Goal: Task Accomplishment & Management: Use online tool/utility

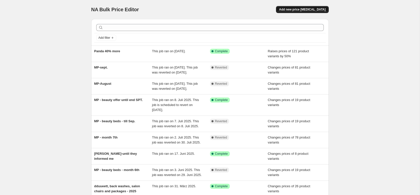
click at [305, 12] on button "Add new price [MEDICAL_DATA]" at bounding box center [302, 9] width 53 height 7
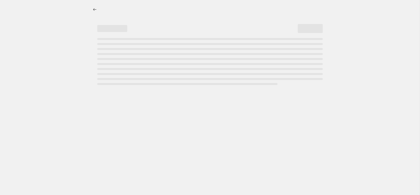
select select "percentage"
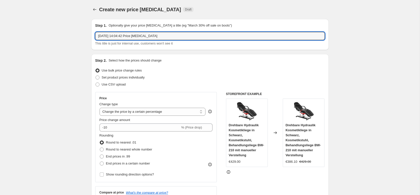
drag, startPoint x: 164, startPoint y: 35, endPoint x: 50, endPoint y: 34, distance: 113.6
click at [95, 35] on input "[DATE] 14:04:42 Price [MEDICAL_DATA]" at bounding box center [210, 36] width 230 height 8
type input "BS 40% more"
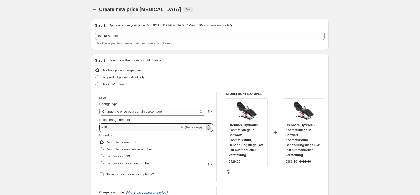
click at [209, 127] on icon at bounding box center [208, 129] width 5 height 5
click at [209, 129] on icon at bounding box center [208, 129] width 5 height 5
drag, startPoint x: 109, startPoint y: 127, endPoint x: 88, endPoint y: 127, distance: 21.0
click at [100, 127] on input "-12" at bounding box center [140, 128] width 81 height 8
type input "40"
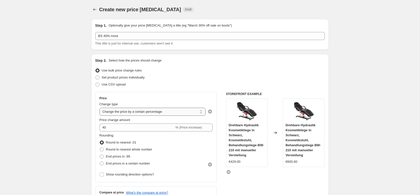
click at [100, 108] on select "Change the price to a certain amount Change the price by a certain amount Chang…" at bounding box center [153, 112] width 106 height 8
click option "Change the price by a certain percentage" at bounding box center [0, 0] width 0 height 0
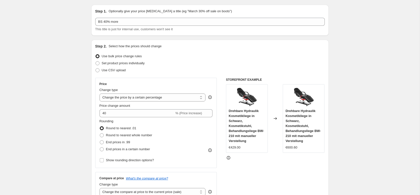
scroll to position [26, 0]
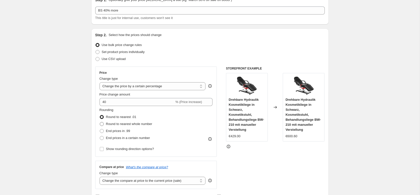
click at [101, 125] on span at bounding box center [102, 124] width 4 height 4
click at [100, 122] on input "Round to nearest whole number" at bounding box center [100, 122] width 0 height 0
radio input "true"
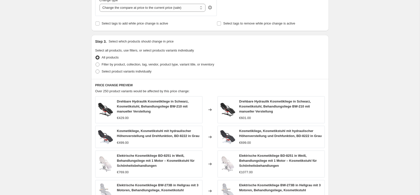
scroll to position [204, 0]
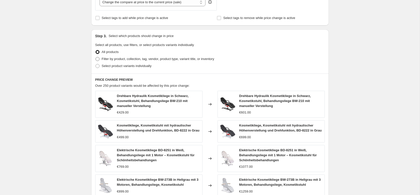
click at [97, 59] on span at bounding box center [98, 59] width 4 height 4
click at [96, 57] on input "Filter by product, collection, tag, vendor, product type, variant title, or inv…" at bounding box center [96, 57] width 0 height 0
radio input "true"
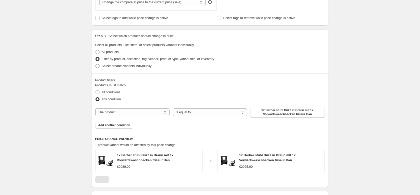
click at [96, 67] on span at bounding box center [98, 66] width 4 height 4
click at [96, 64] on input "Select product variants individually" at bounding box center [96, 64] width 0 height 0
radio input "true"
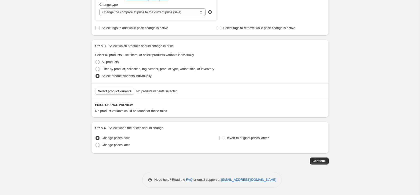
scroll to position [194, 0]
click at [112, 93] on span "Select product variants" at bounding box center [114, 91] width 33 height 4
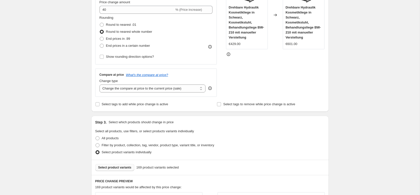
scroll to position [92, 0]
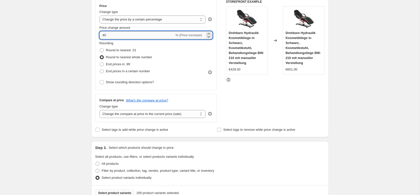
drag, startPoint x: 109, startPoint y: 35, endPoint x: 71, endPoint y: 35, distance: 37.8
click at [100, 35] on input "40" at bounding box center [137, 35] width 75 height 8
type input "80"
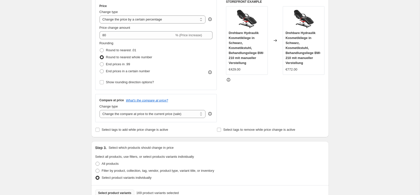
click at [64, 45] on div "Create new price change job. This page is ready Create new price change job Dra…" at bounding box center [210, 177] width 420 height 539
click at [101, 71] on span at bounding box center [102, 71] width 4 height 4
click at [100, 70] on input "End prices in a certain number" at bounding box center [100, 69] width 0 height 0
radio input "true"
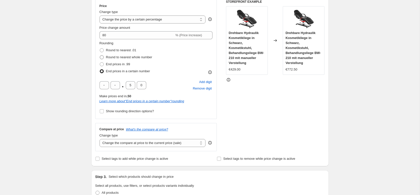
click at [101, 57] on span at bounding box center [102, 57] width 4 height 4
click at [100, 56] on input "Round to nearest whole number" at bounding box center [100, 55] width 0 height 0
radio input "true"
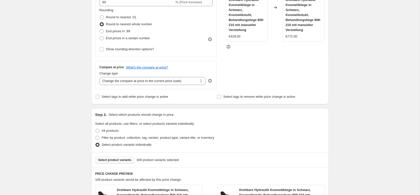
scroll to position [118, 0]
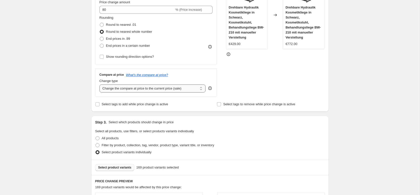
click at [100, 85] on select "Change the compare at price to the current price (sale) Change the compare at p…" at bounding box center [153, 89] width 106 height 8
select select "remove"
click option "Remove the compare at price" at bounding box center [0, 0] width 0 height 0
click at [52, 85] on div "Create new price change job. This page is ready Create new price change job Dra…" at bounding box center [210, 151] width 420 height 539
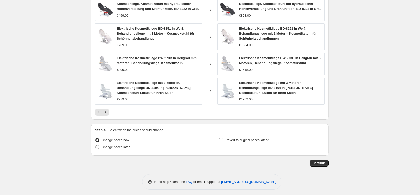
scroll to position [344, 0]
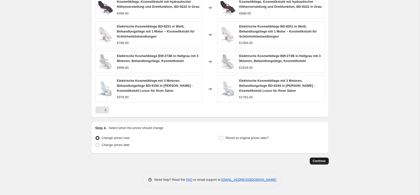
click at [320, 162] on span "Continue" at bounding box center [319, 161] width 13 height 4
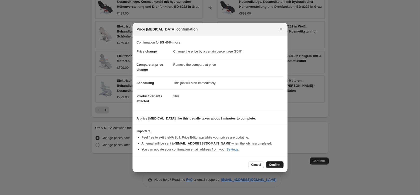
click at [276, 164] on span "Confirm" at bounding box center [275, 165] width 12 height 4
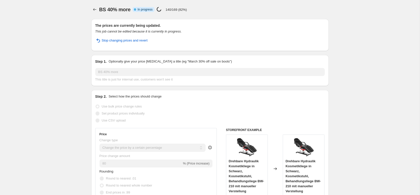
select select "percentage"
select select "remove"
